Goal: Communication & Community: Answer question/provide support

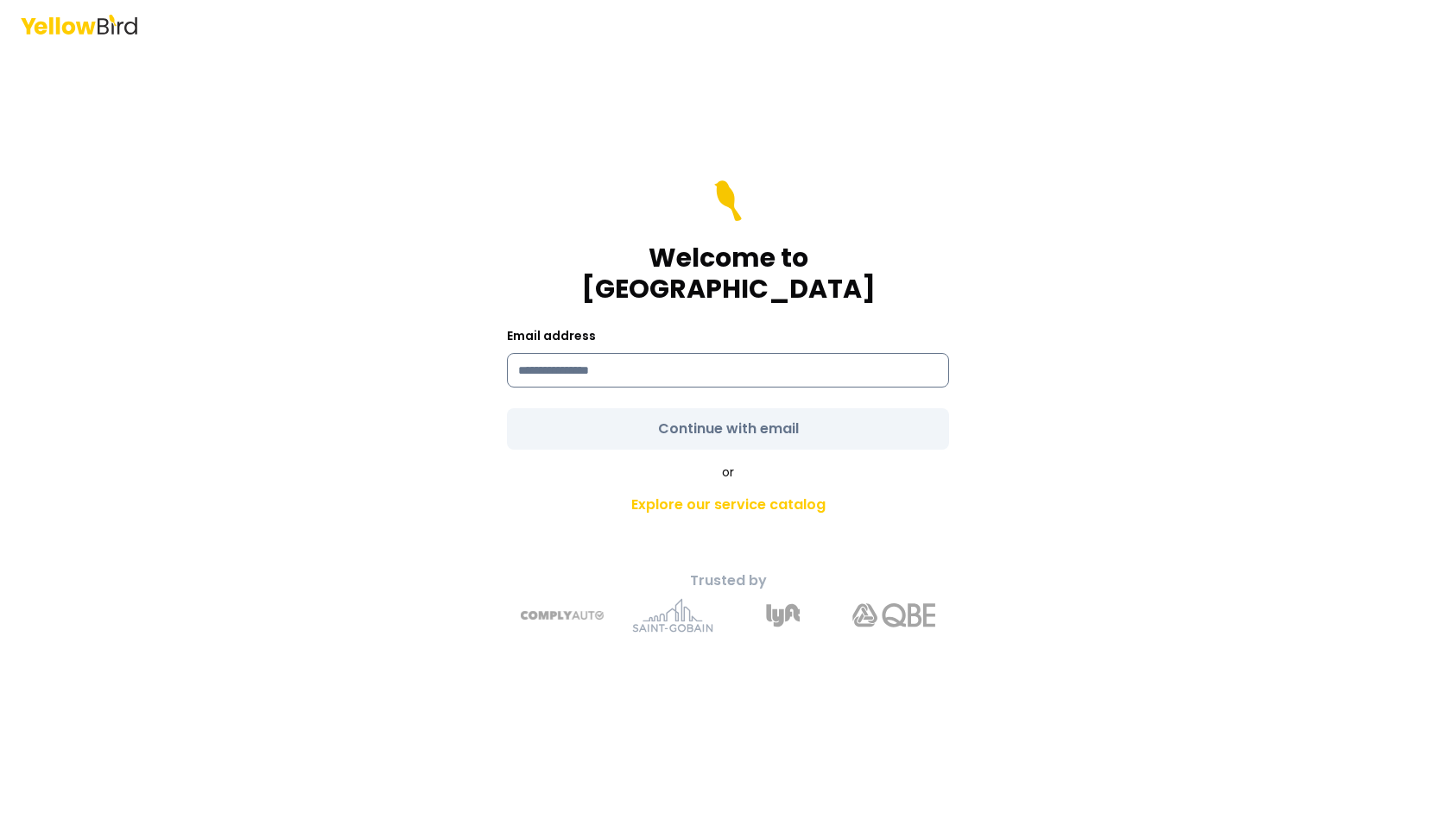
click at [714, 358] on input at bounding box center [728, 370] width 442 height 34
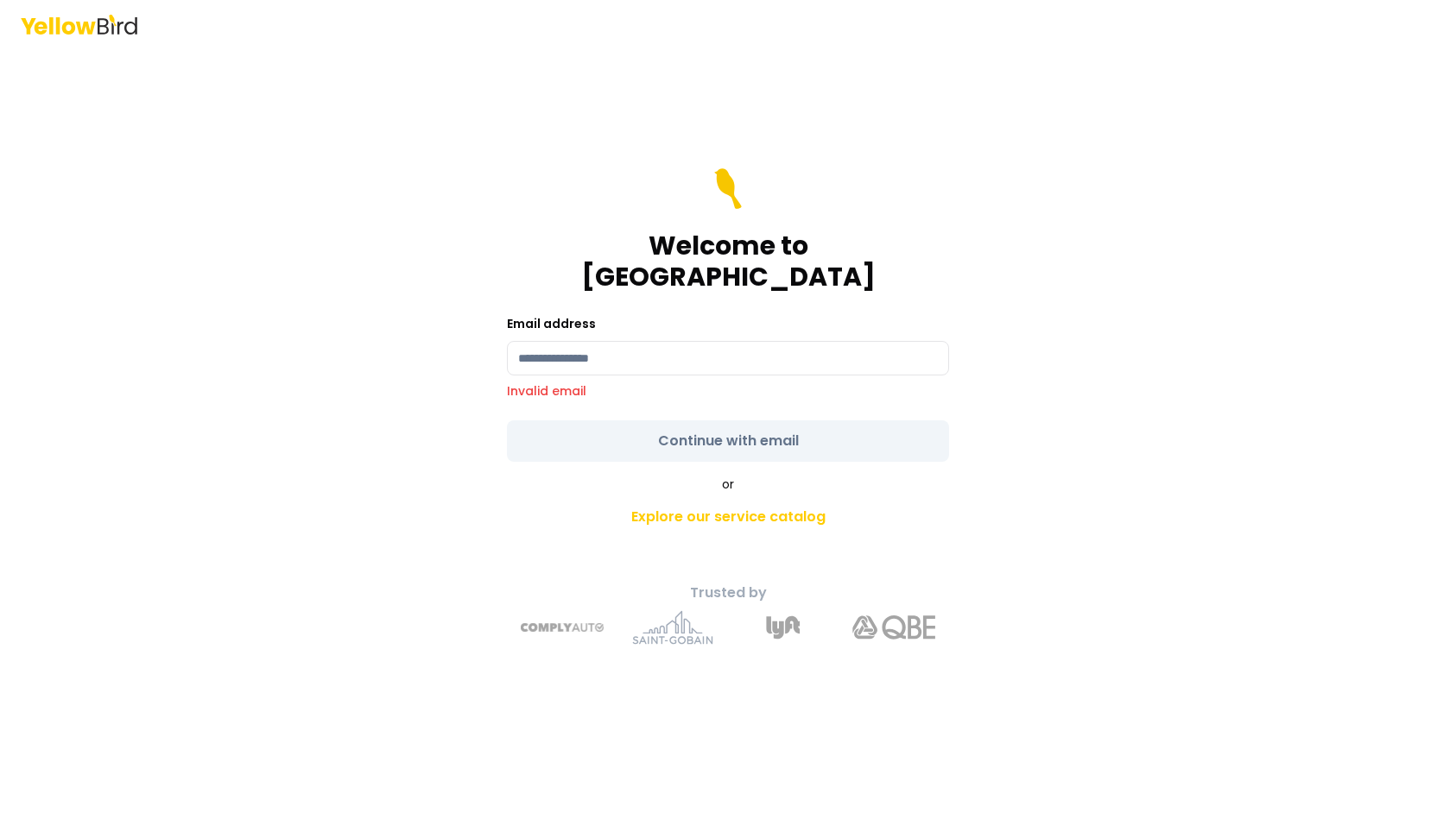
type input "**********"
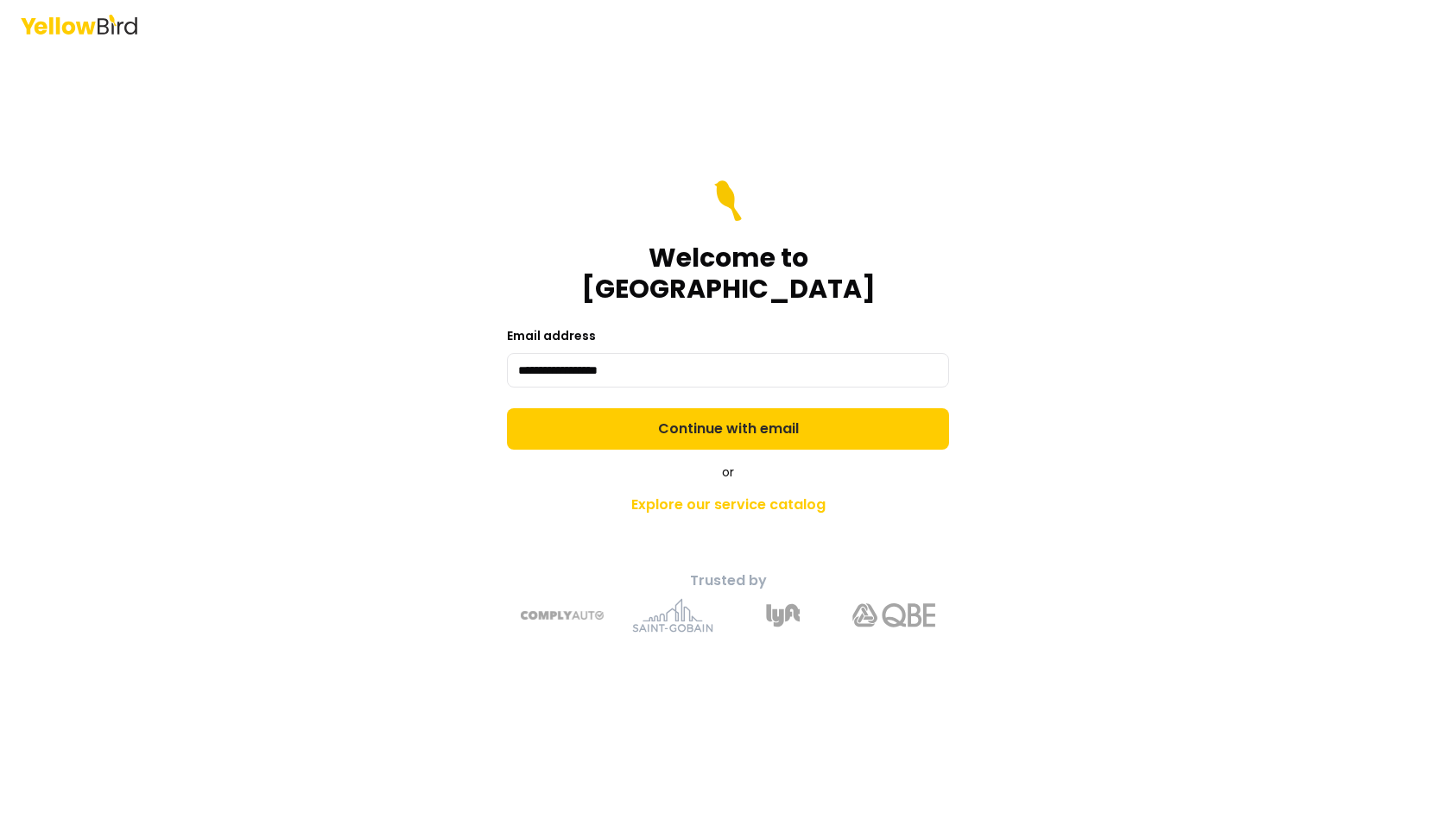
click at [686, 423] on form "**********" at bounding box center [728, 315] width 442 height 269
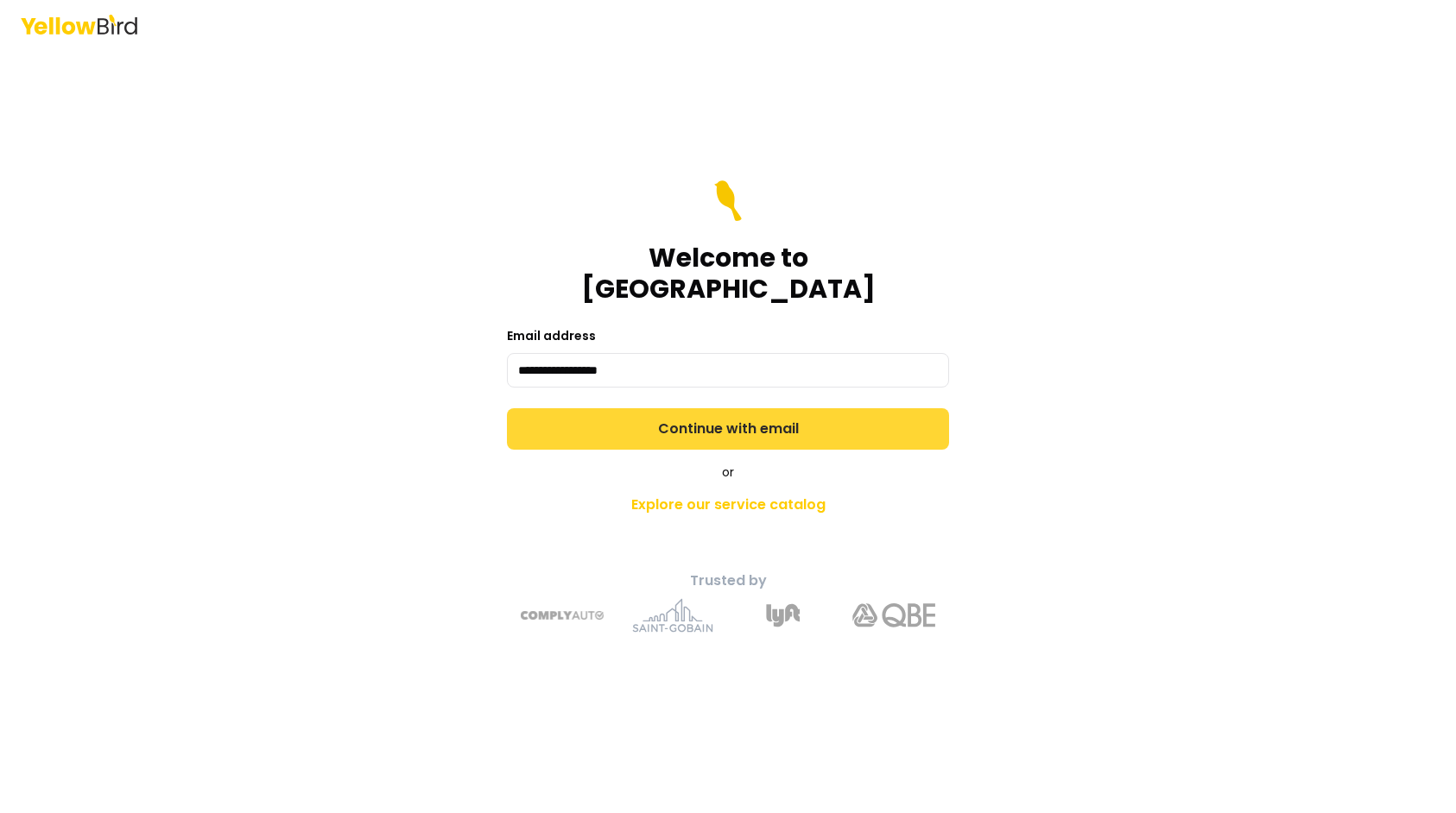
click at [686, 421] on button "Continue with email" at bounding box center [728, 428] width 442 height 41
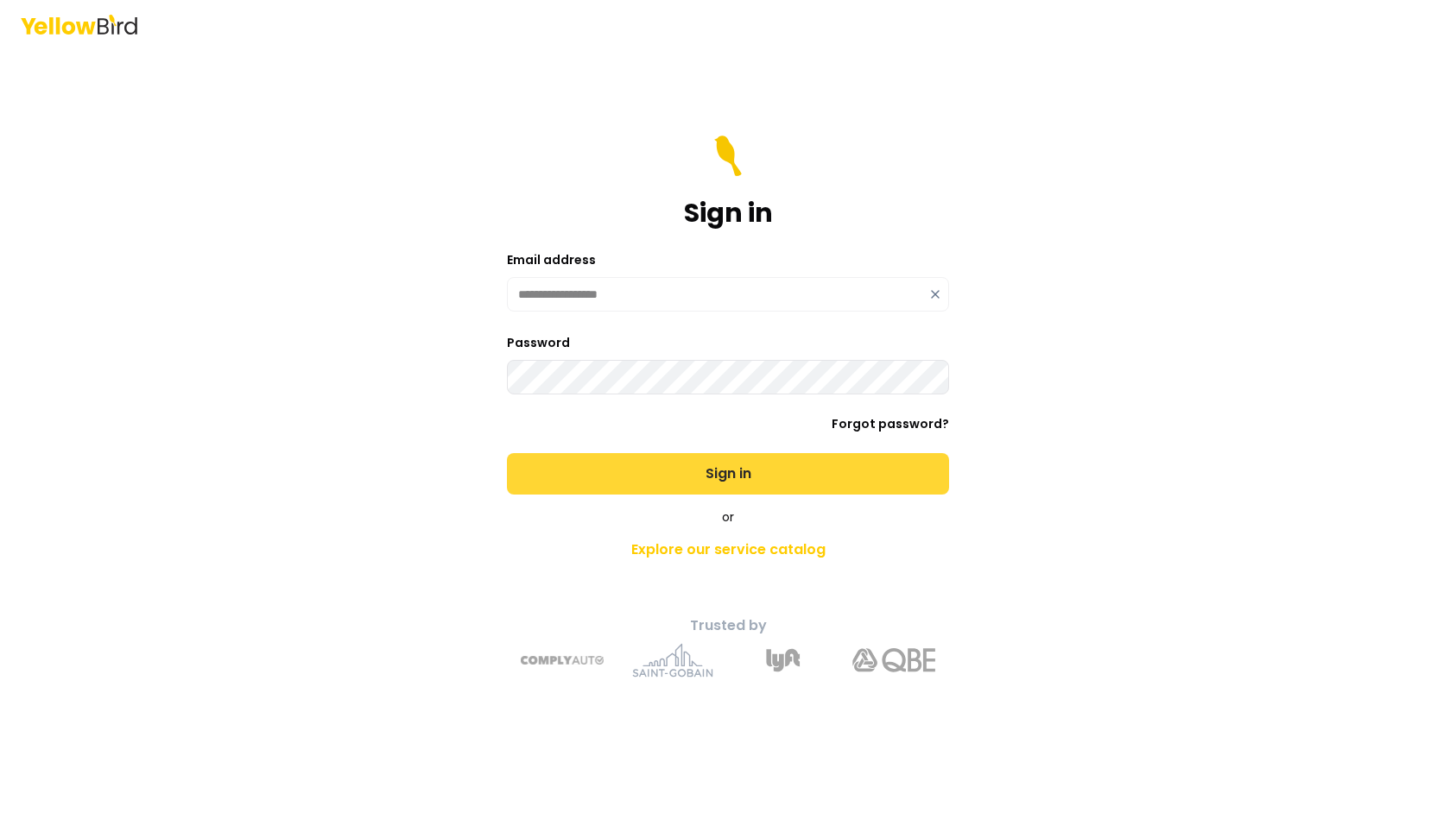
click at [652, 453] on button "Sign in" at bounding box center [728, 473] width 442 height 41
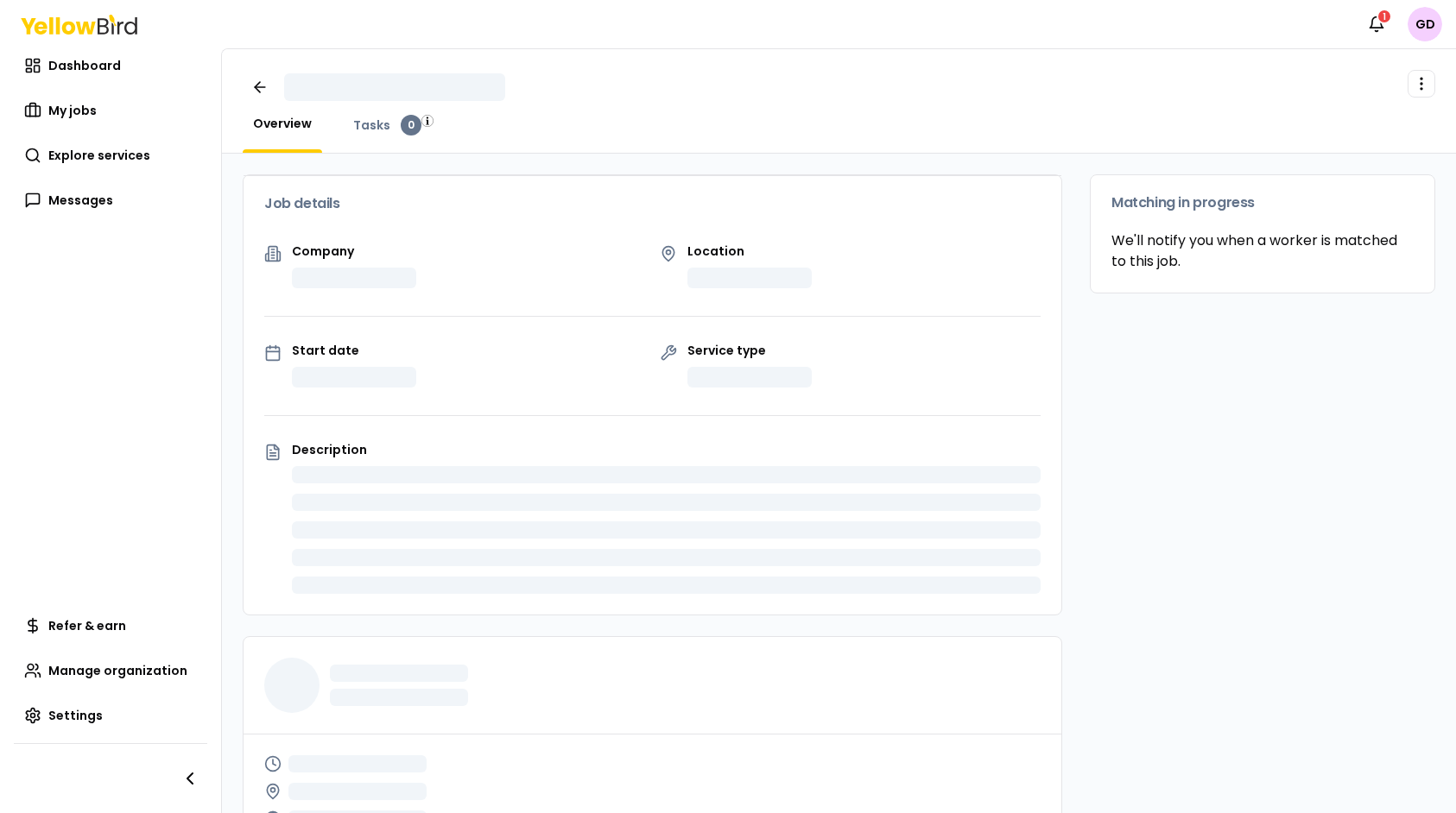
click at [129, 45] on div "Notifications 1 GD" at bounding box center [728, 24] width 1456 height 48
click at [94, 60] on span "Dashboard" at bounding box center [84, 66] width 73 height 17
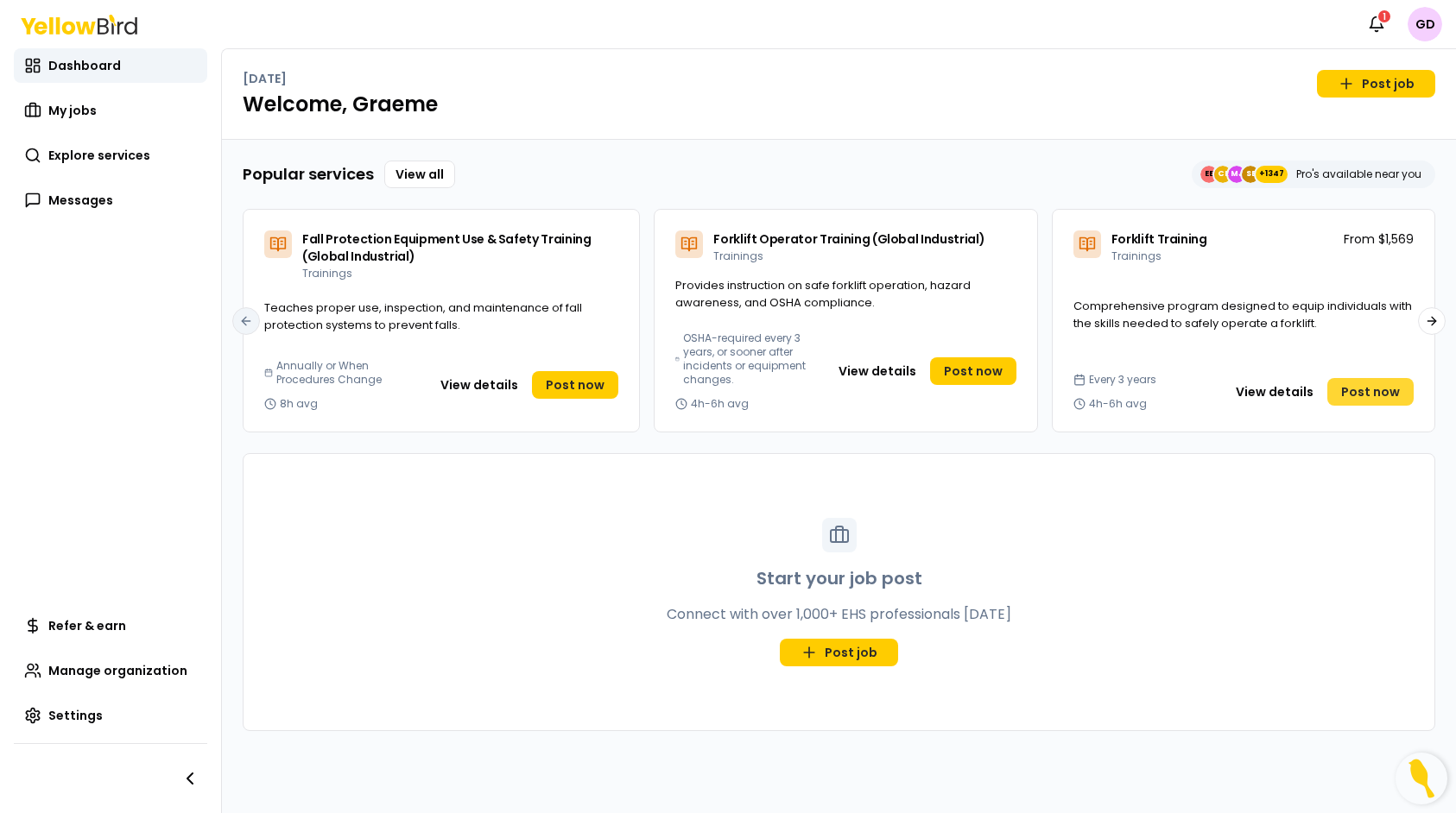
click at [1373, 390] on span "Post now" at bounding box center [1369, 392] width 59 height 17
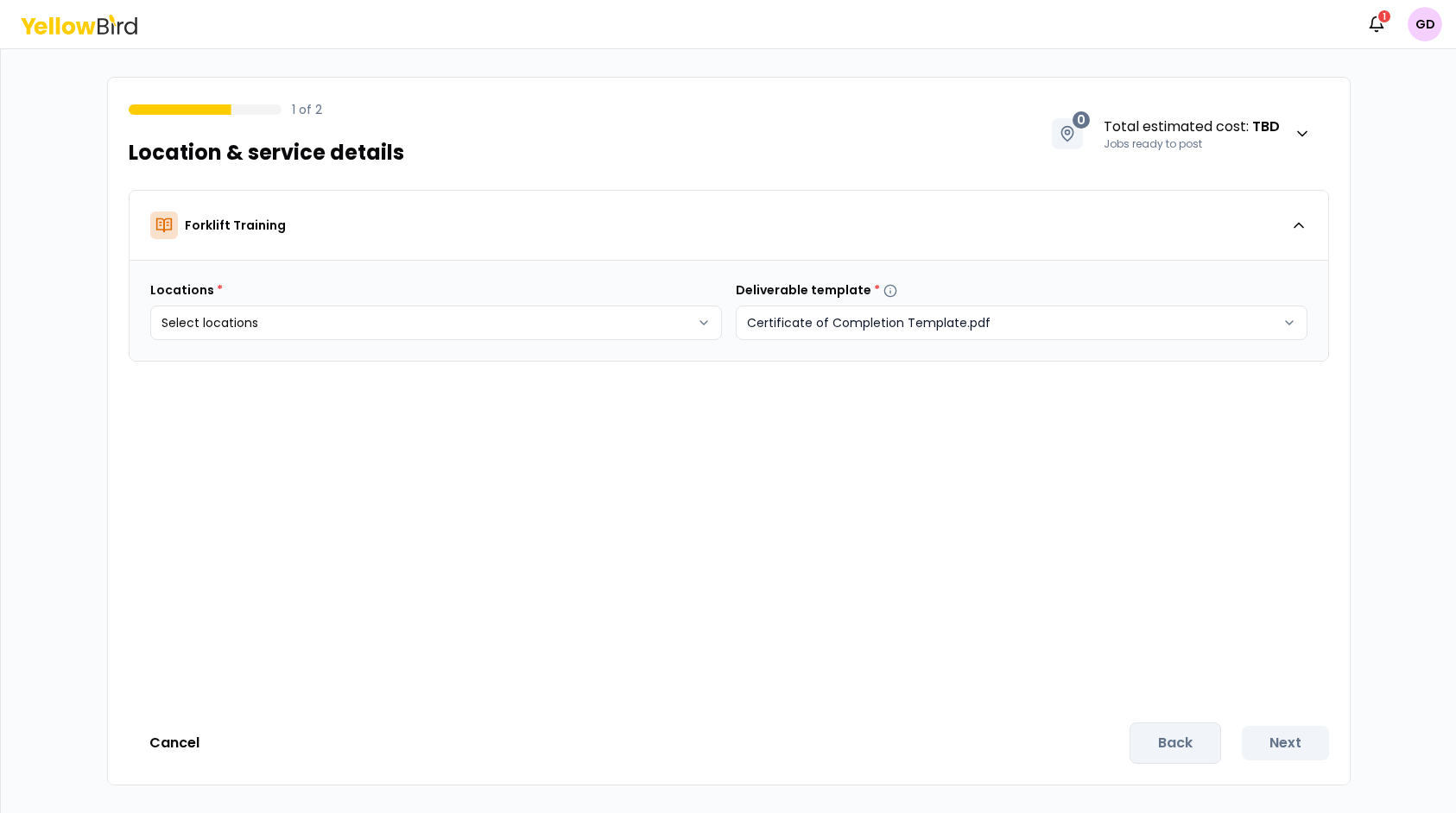
click at [988, 335] on html "Notifications 1 GD 1 of 2 Location & service details 0 Total estimated cost : T…" at bounding box center [728, 406] width 1456 height 813
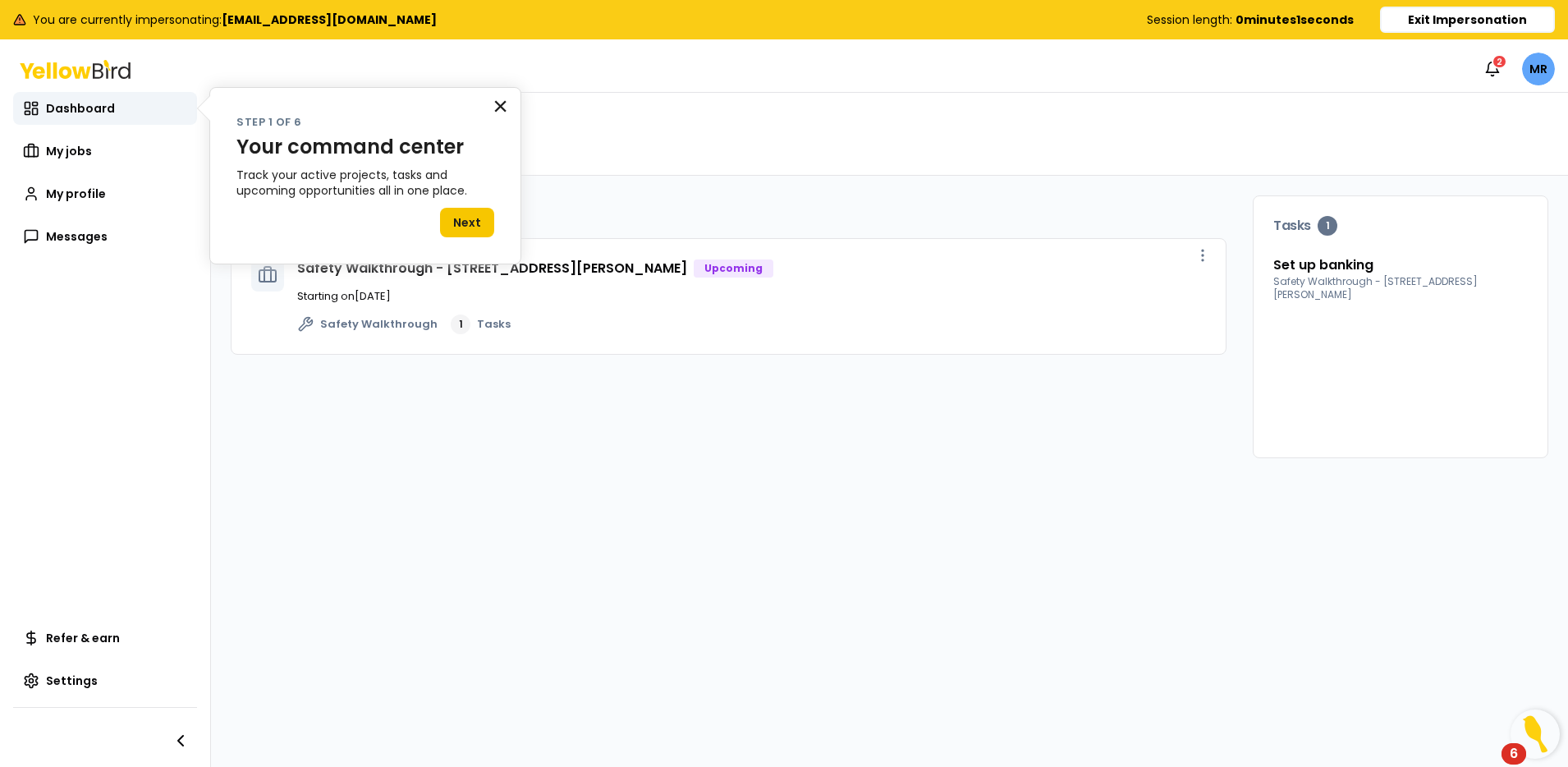
click at [499, 105] on button "×" at bounding box center [500, 106] width 16 height 27
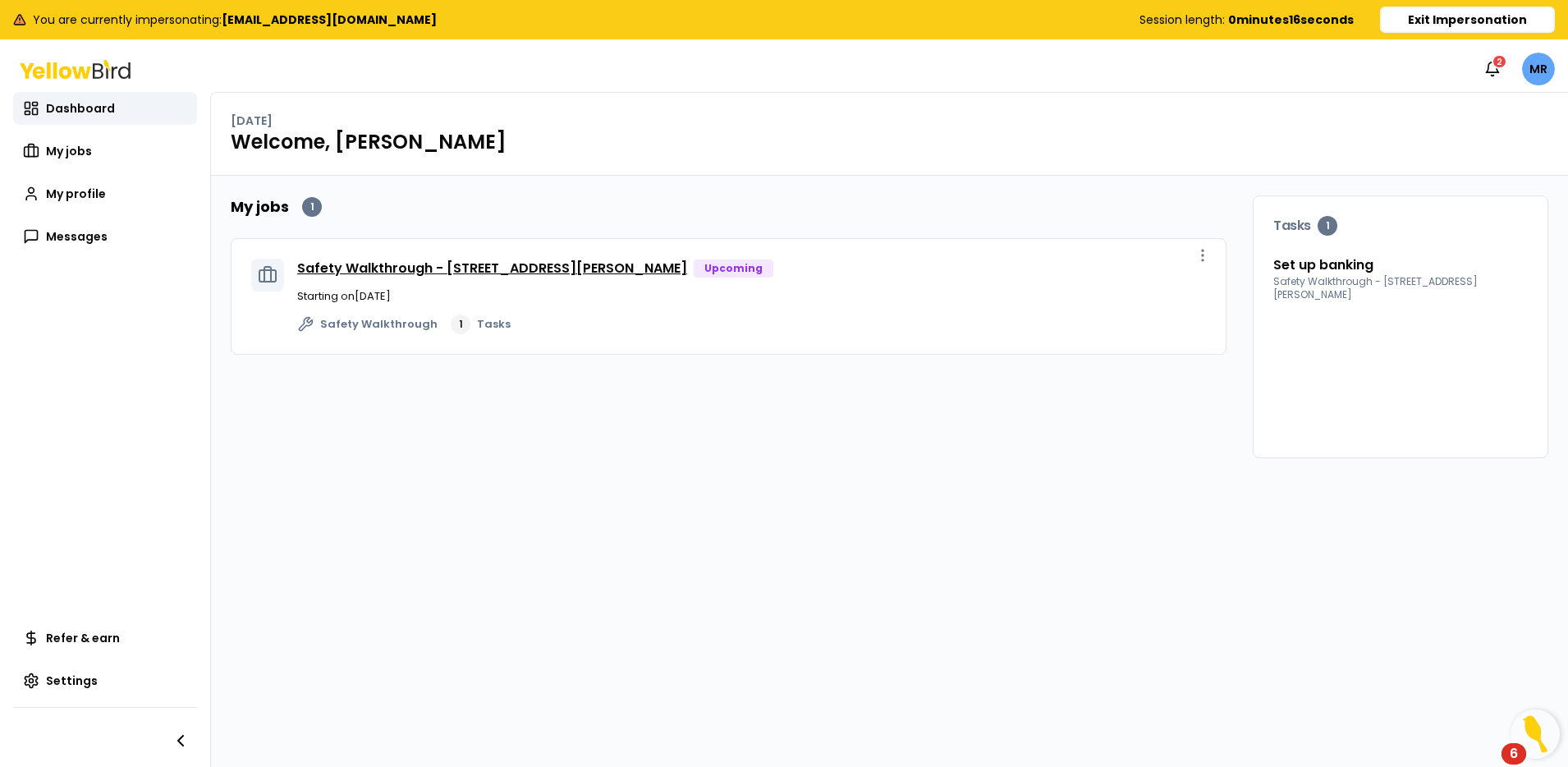
click at [501, 273] on link "Safety Walkthrough - [STREET_ADDRESS][PERSON_NAME]" at bounding box center [491, 268] width 390 height 19
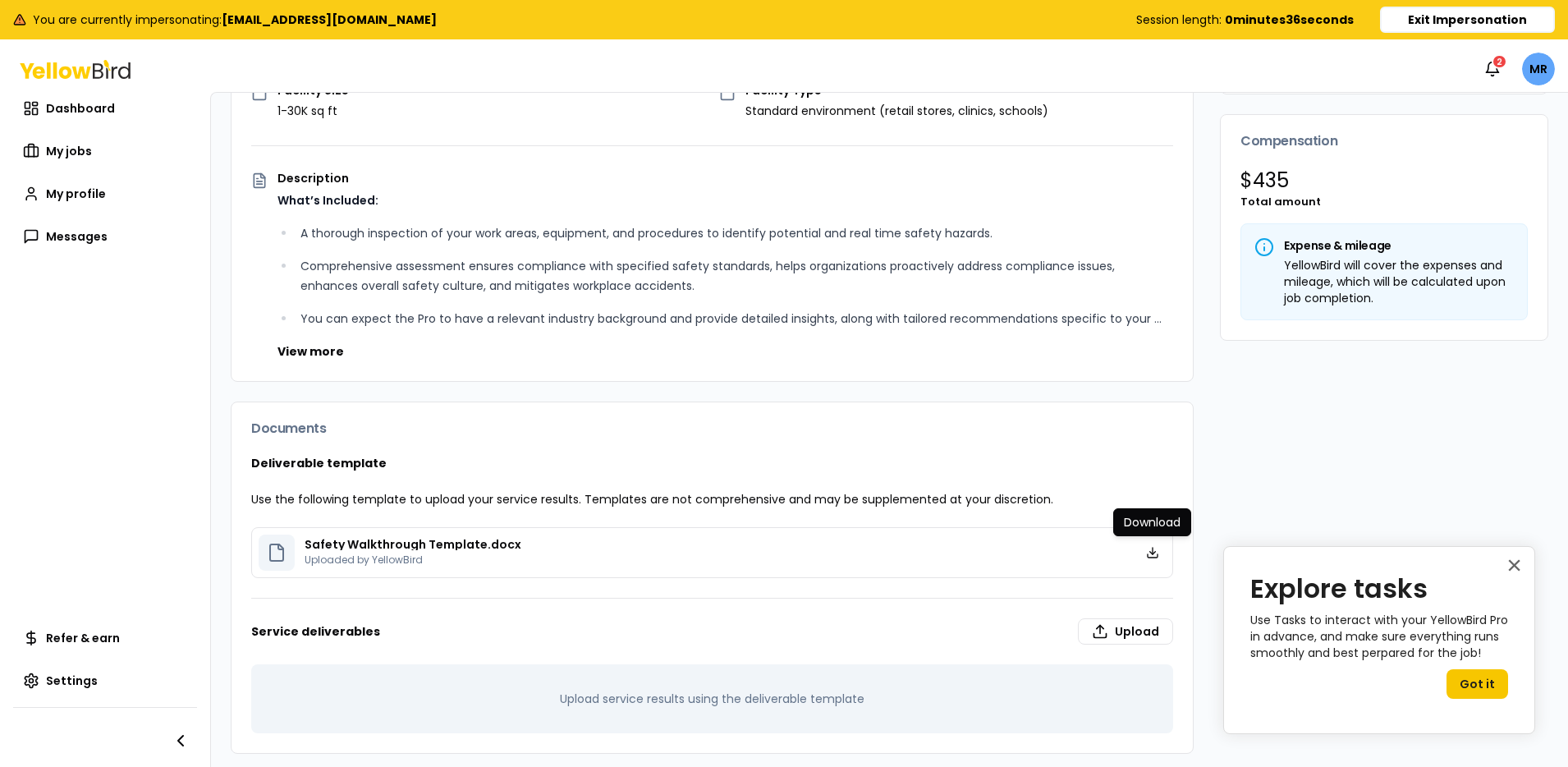
scroll to position [0, 5]
click at [1147, 557] on icon at bounding box center [1147, 553] width 13 height 13
click at [1332, 87] on div "Notifications 2 MR" at bounding box center [779, 68] width 1568 height 46
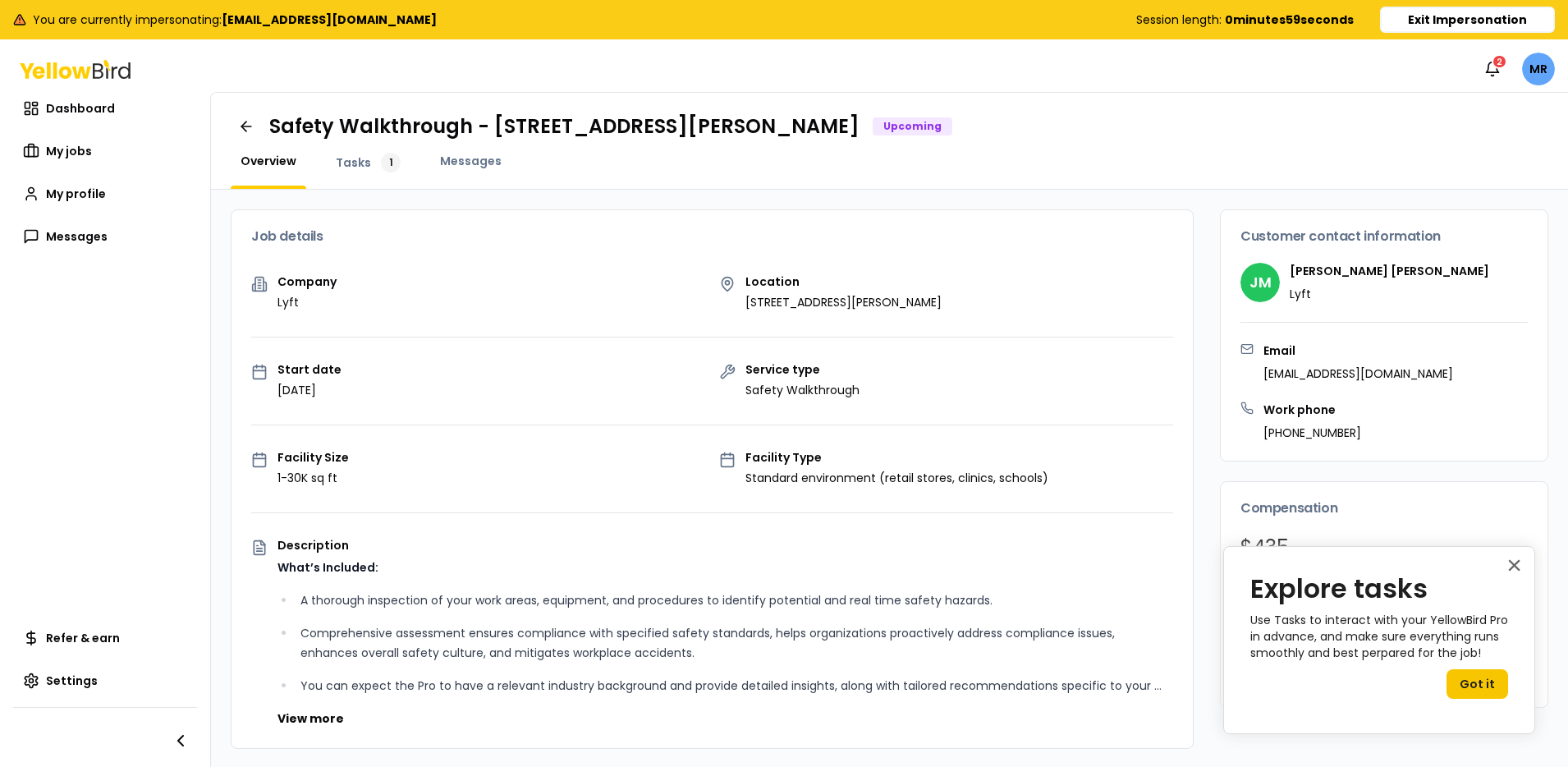
scroll to position [0, 0]
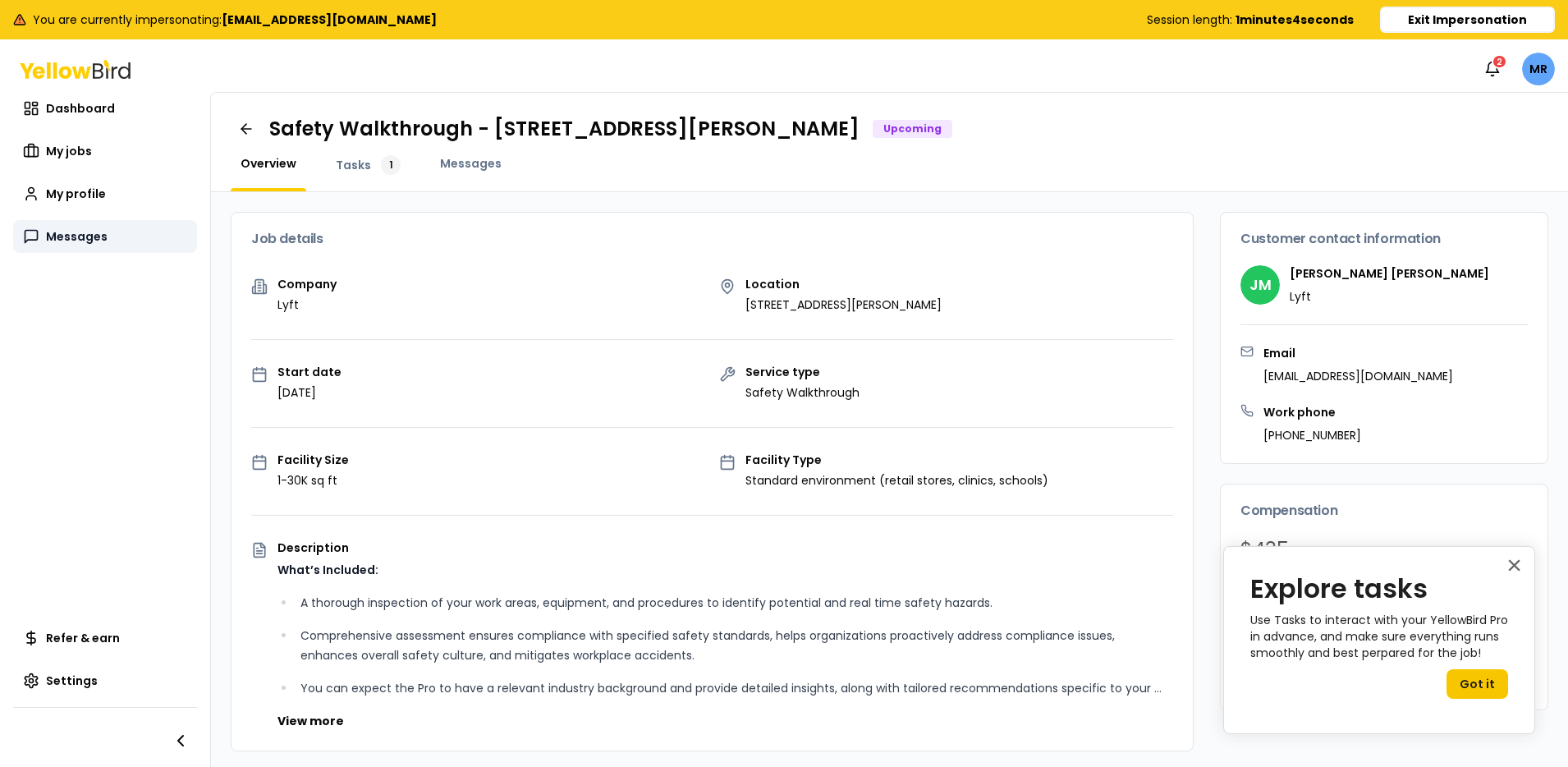
click at [84, 242] on span "Messages" at bounding box center [76, 236] width 62 height 17
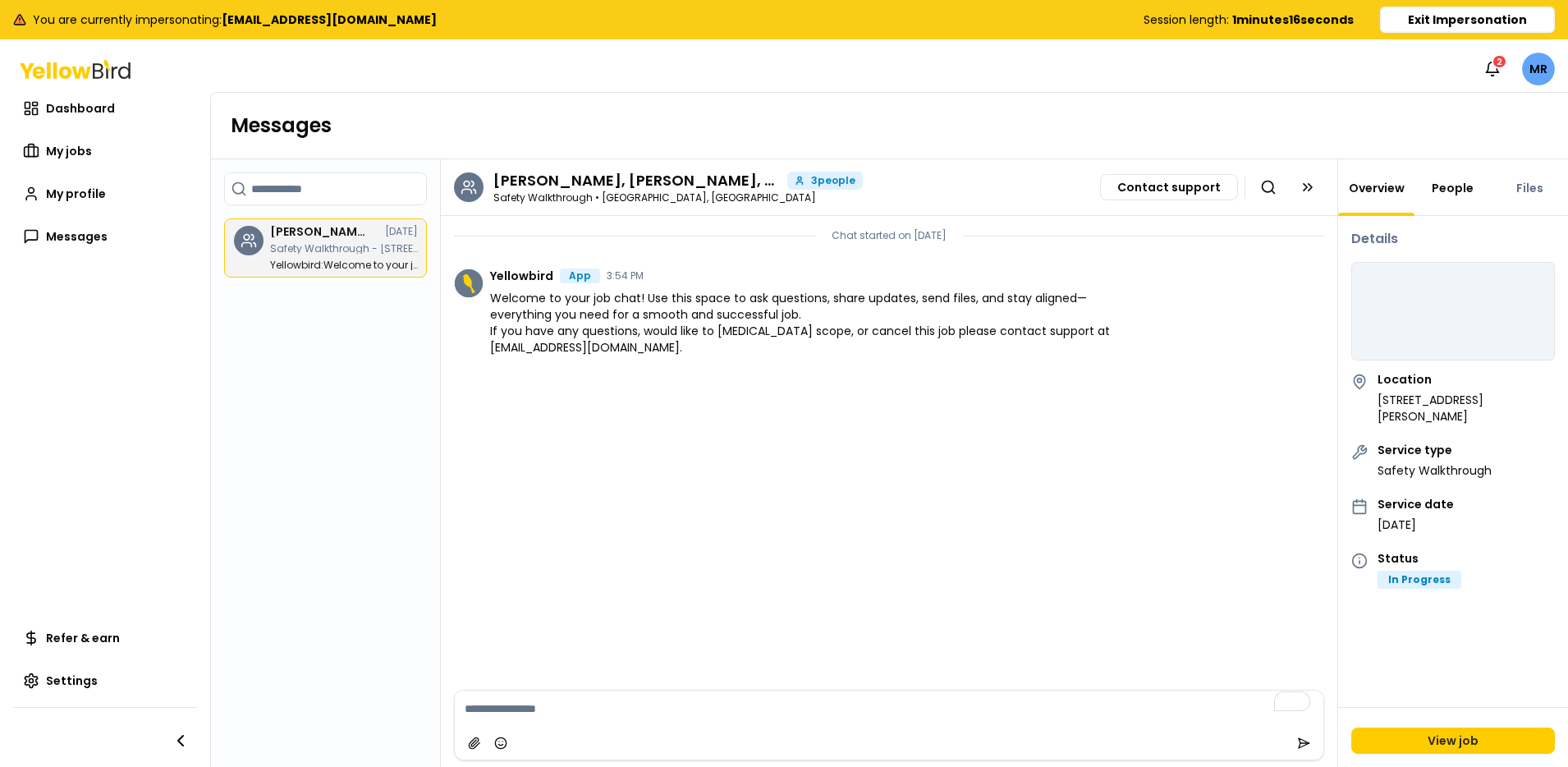
click at [1440, 186] on link "People" at bounding box center [1452, 188] width 62 height 17
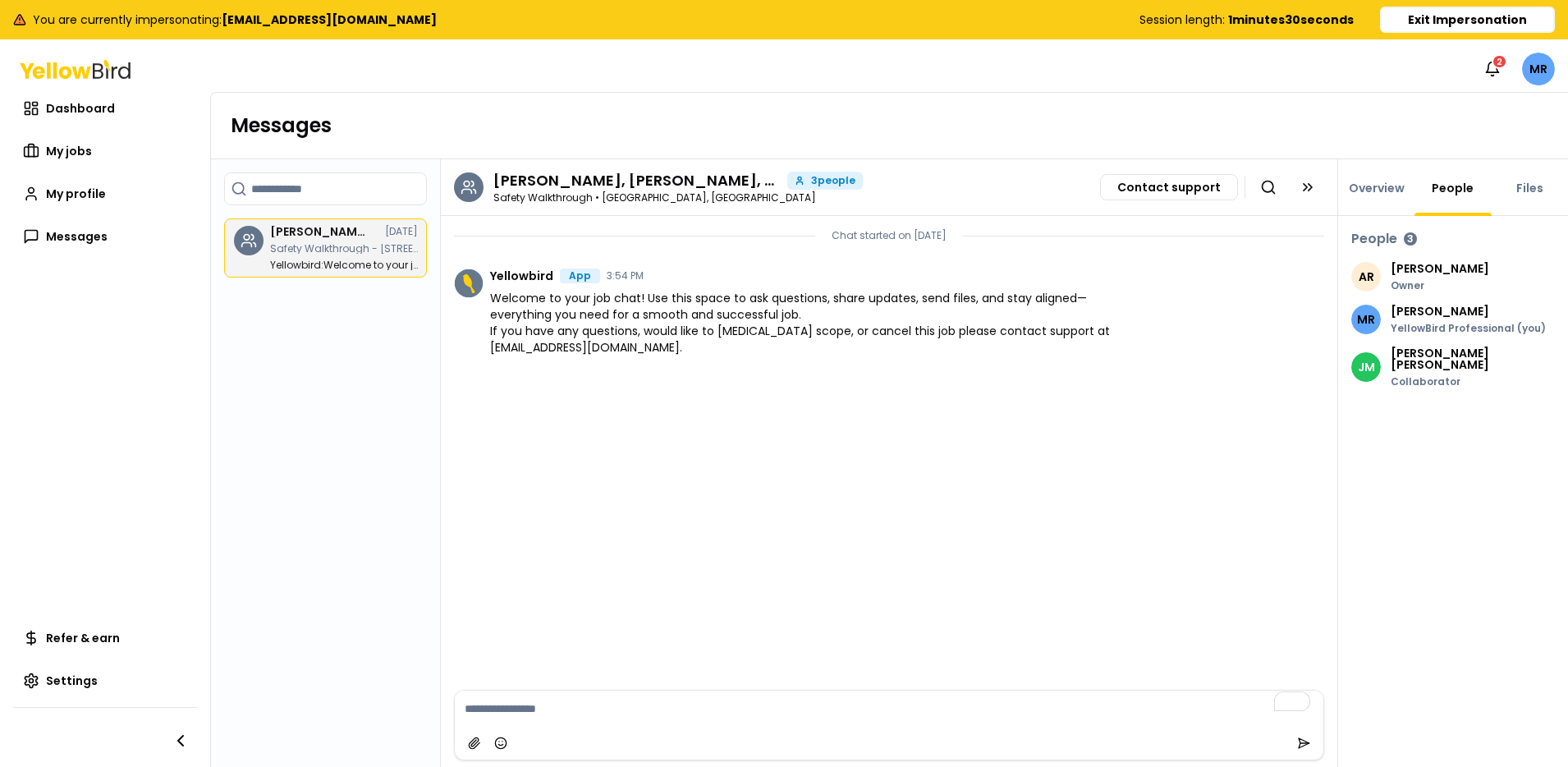
click at [590, 707] on textarea "To enrich screen reader interactions, please activate Accessibility in Grammarl…" at bounding box center [889, 708] width 869 height 36
click at [81, 116] on span "Dashboard" at bounding box center [80, 108] width 69 height 17
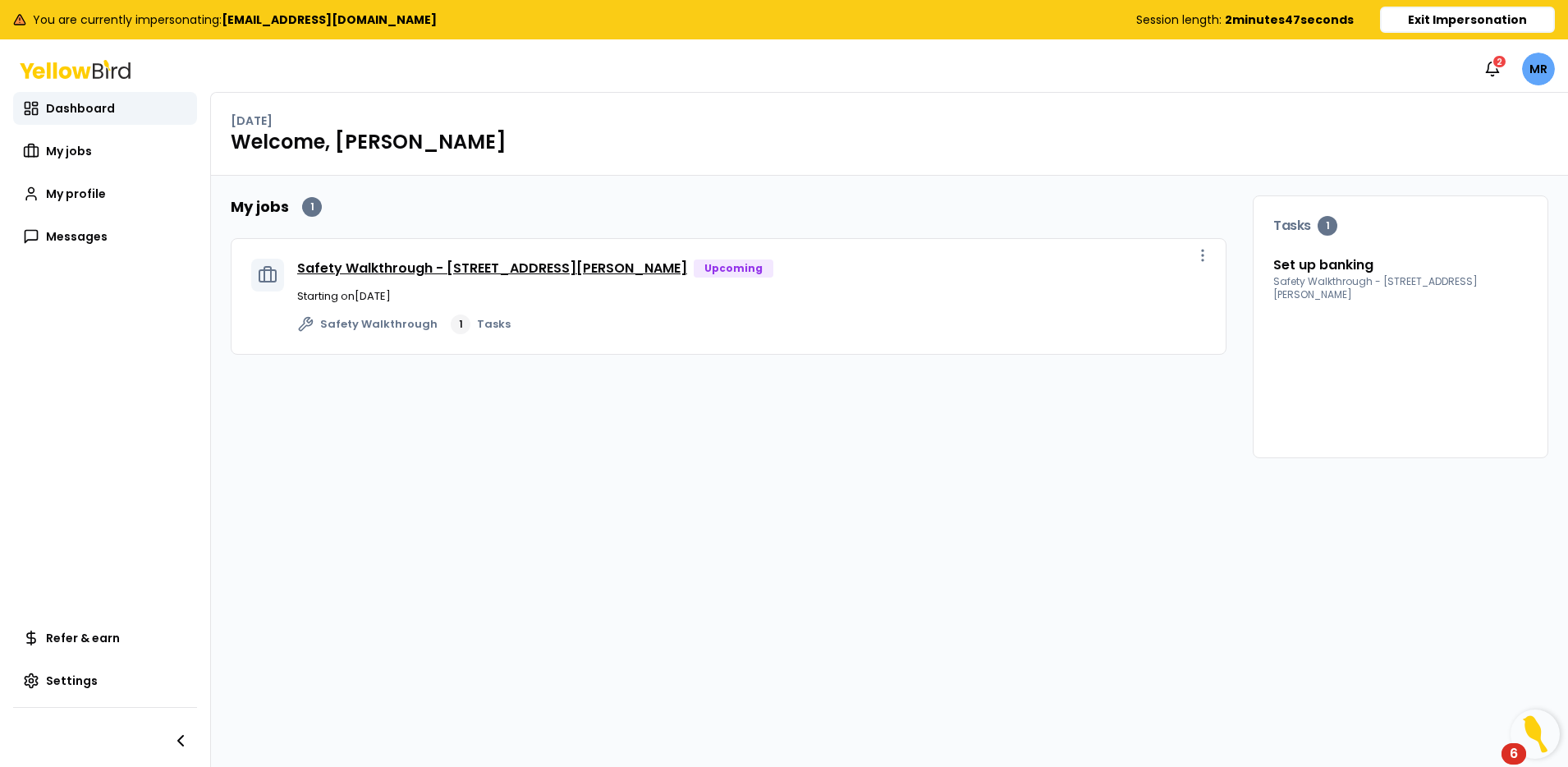
click at [599, 269] on link "Safety Walkthrough - [STREET_ADDRESS][PERSON_NAME]" at bounding box center [491, 268] width 390 height 19
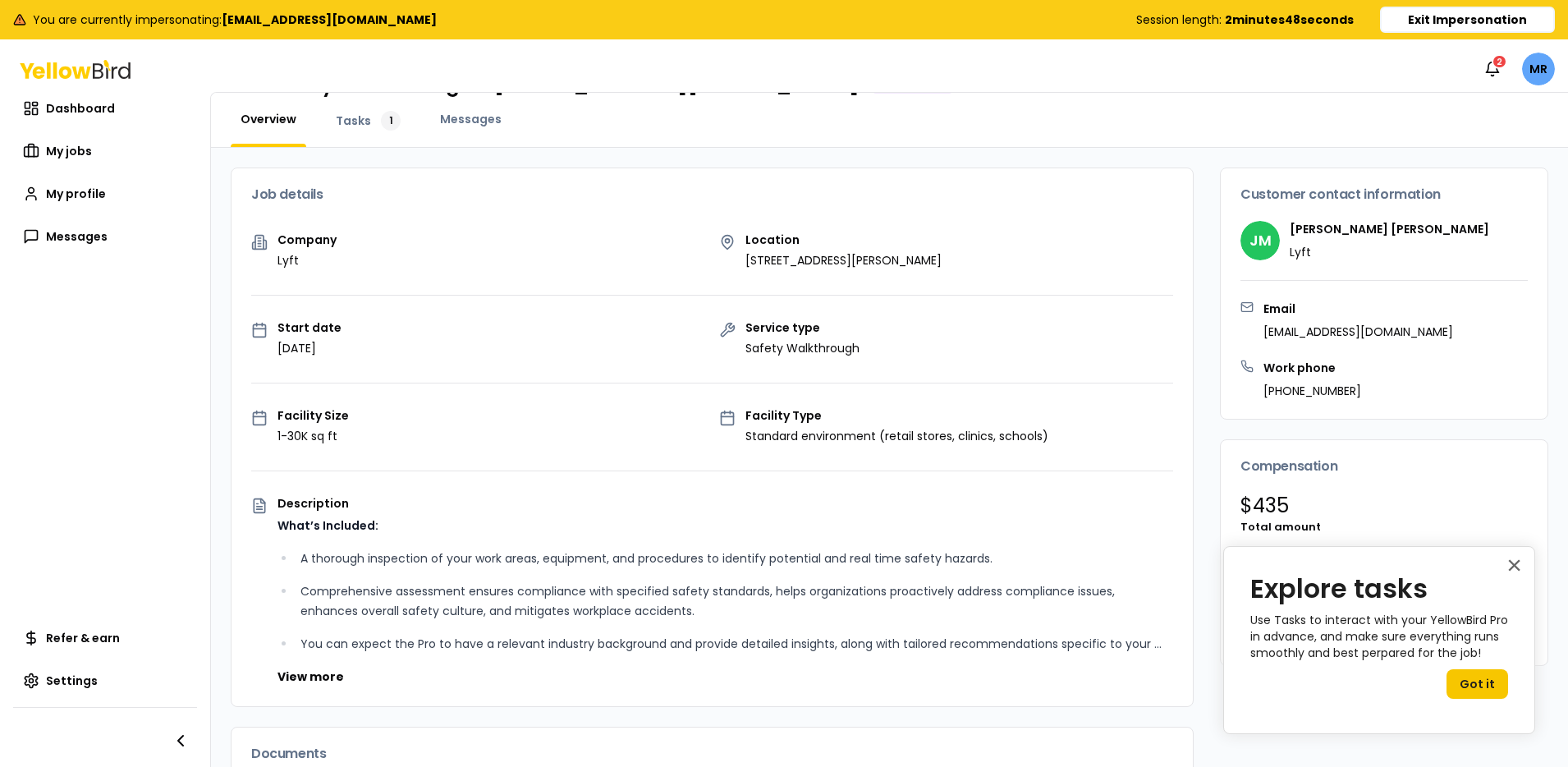
scroll to position [48, 0]
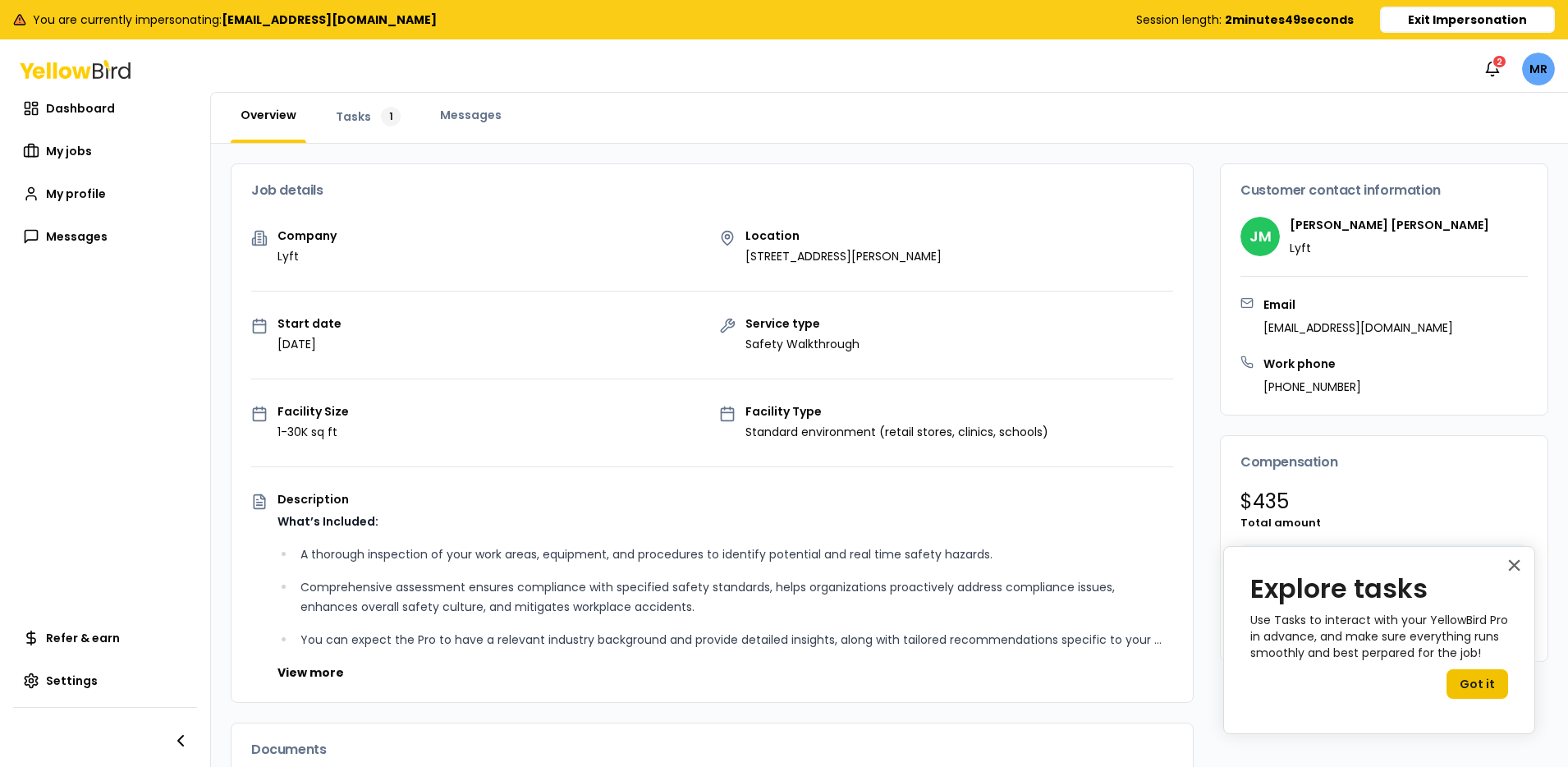
click at [1461, 686] on button "Got it" at bounding box center [1477, 685] width 62 height 30
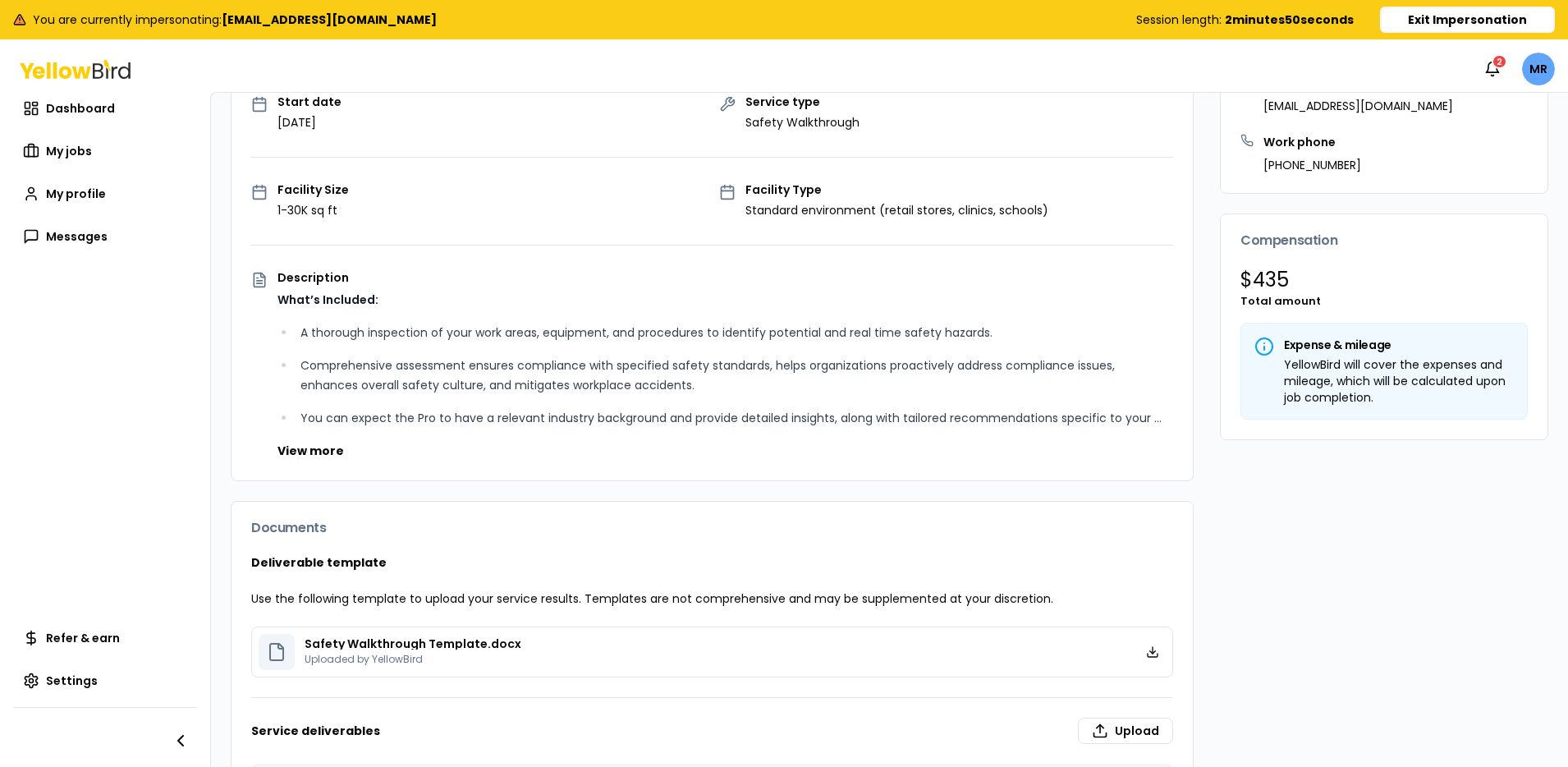
scroll to position [369, 0]
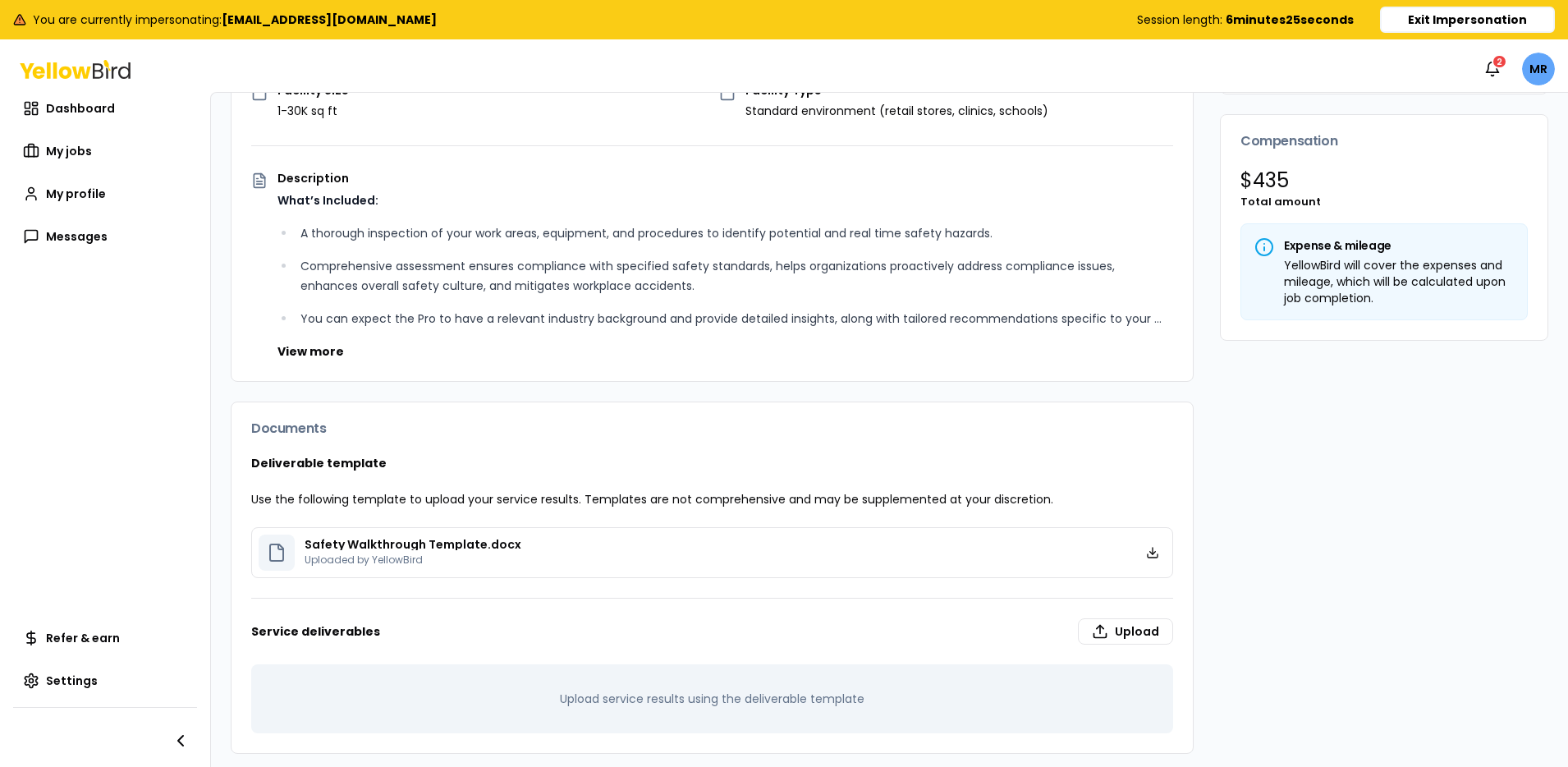
click at [1440, 19] on button "Exit Impersonation" at bounding box center [1467, 20] width 175 height 27
